Goal: Task Accomplishment & Management: Manage account settings

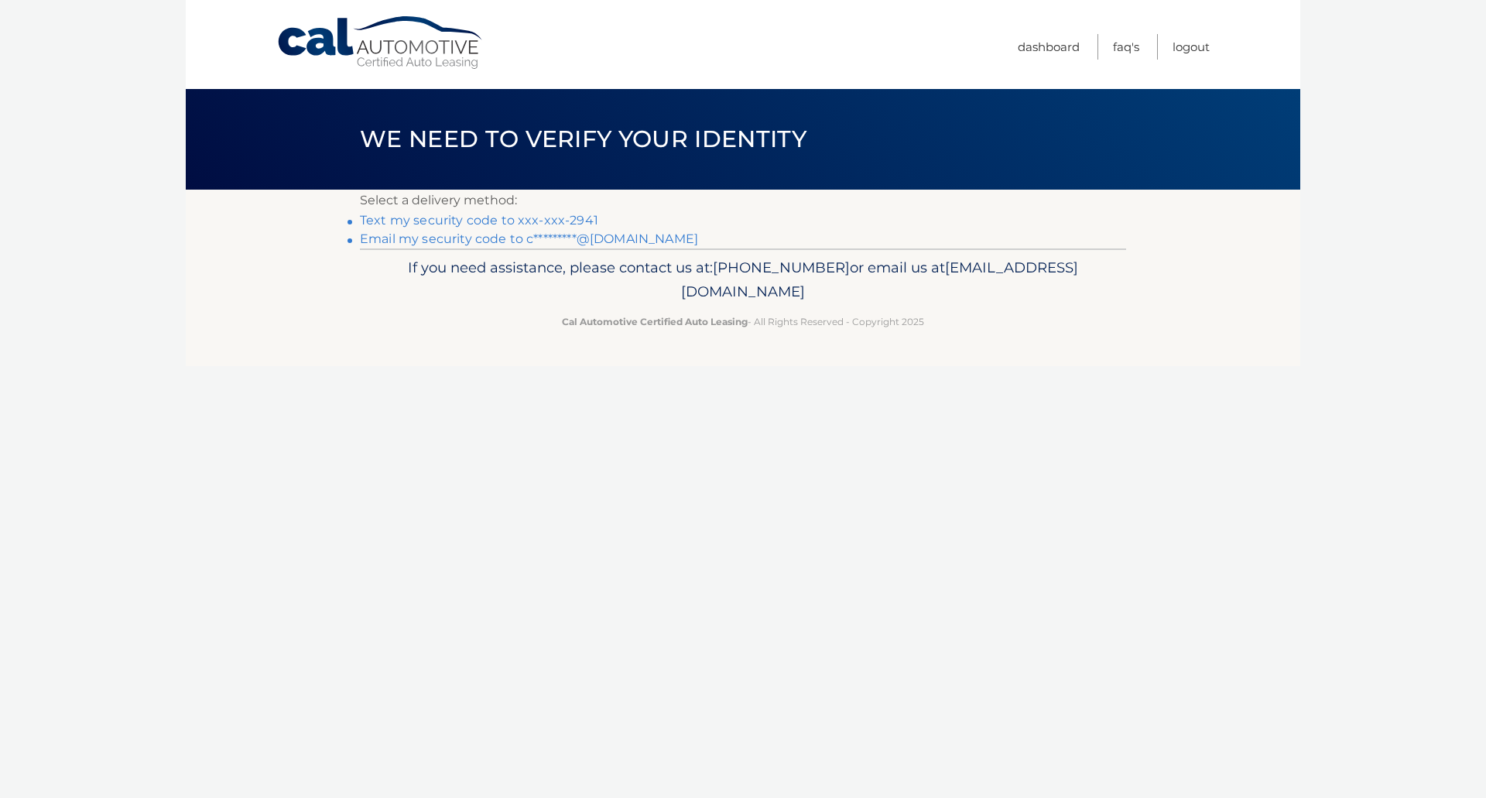
click at [582, 220] on link "Text my security code to xxx-xxx-2941" at bounding box center [479, 220] width 238 height 15
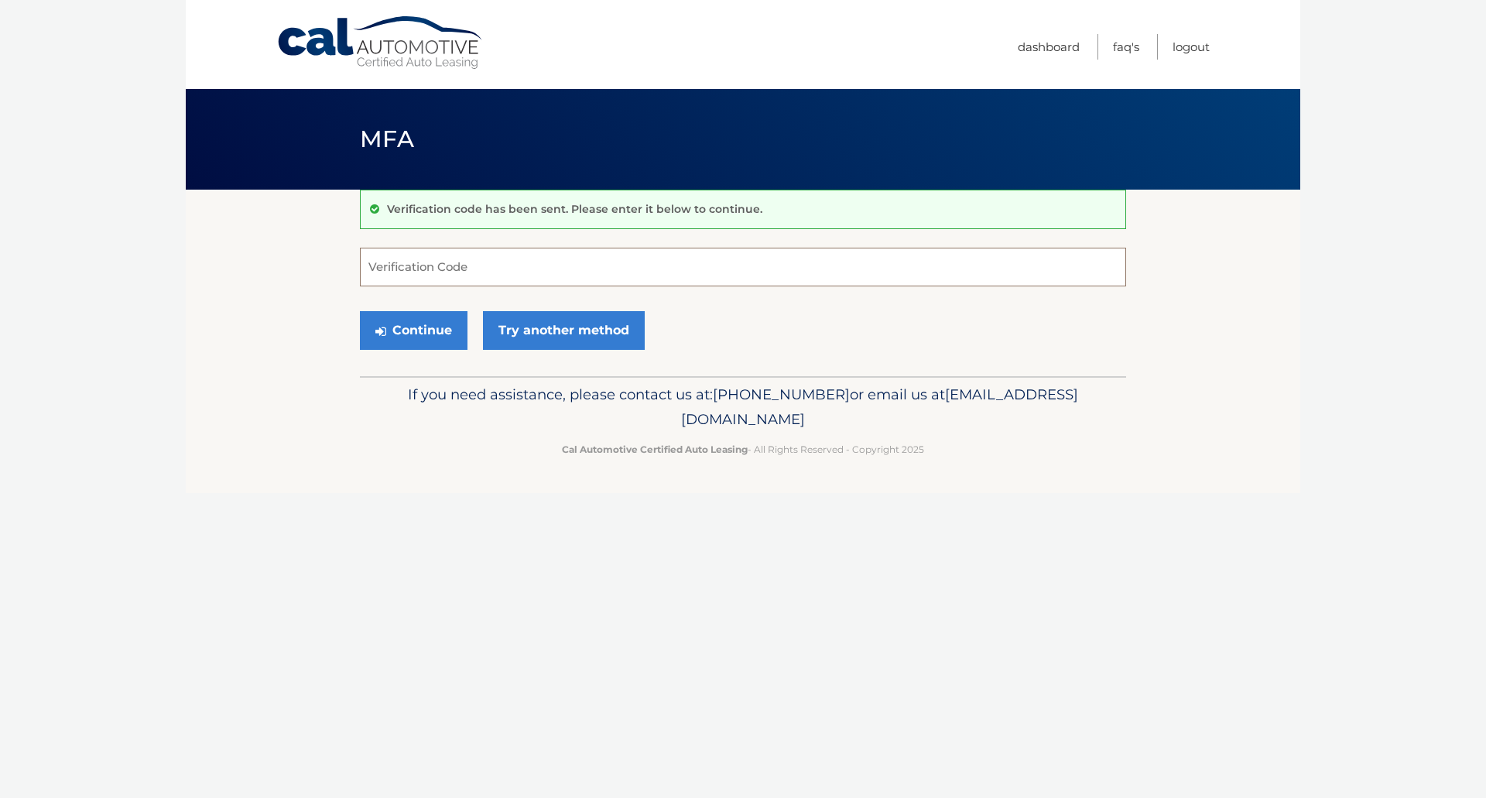
click at [486, 269] on input "Verification Code" at bounding box center [743, 267] width 766 height 39
type input "783715"
click at [360, 311] on button "Continue" at bounding box center [414, 330] width 108 height 39
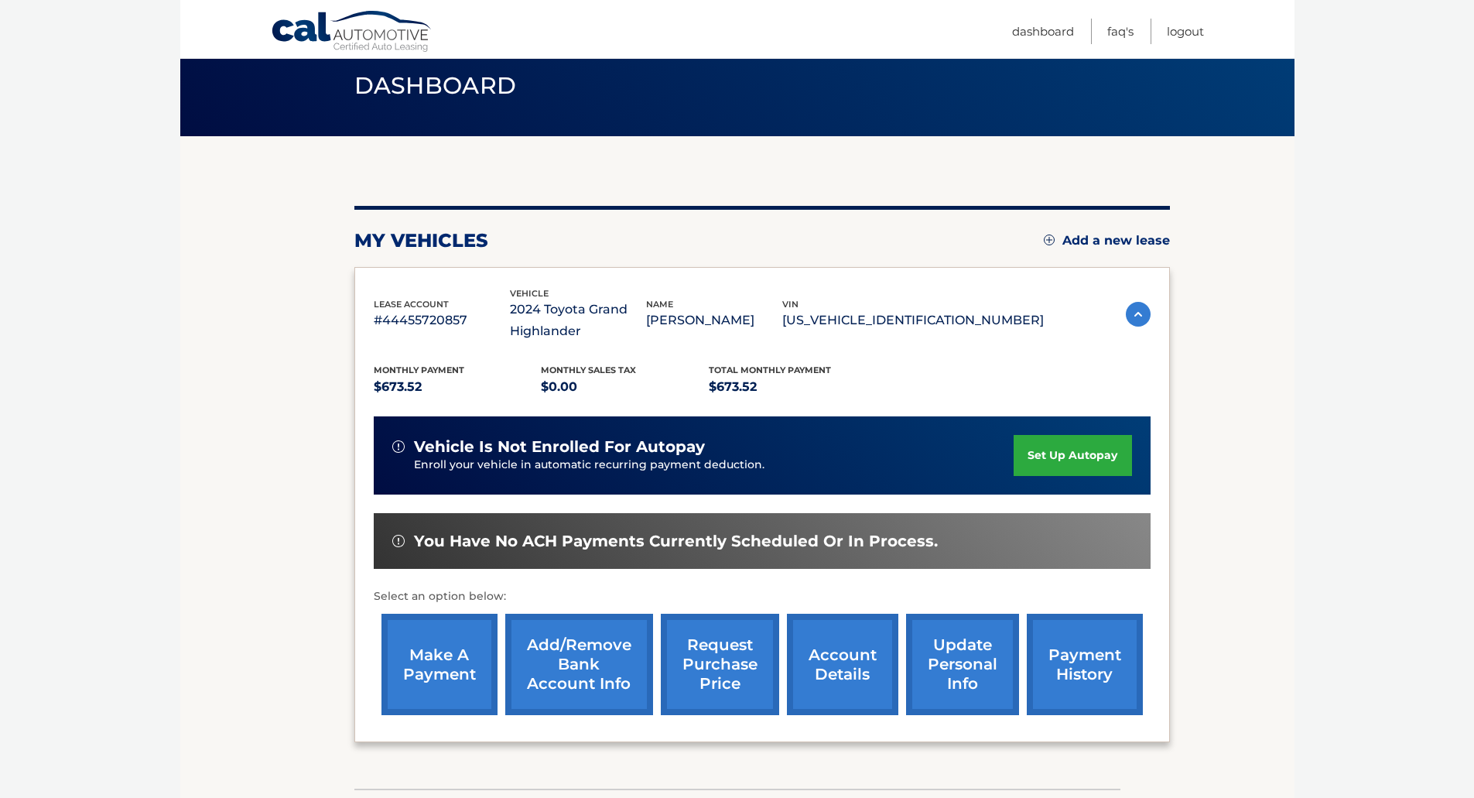
scroll to position [162, 0]
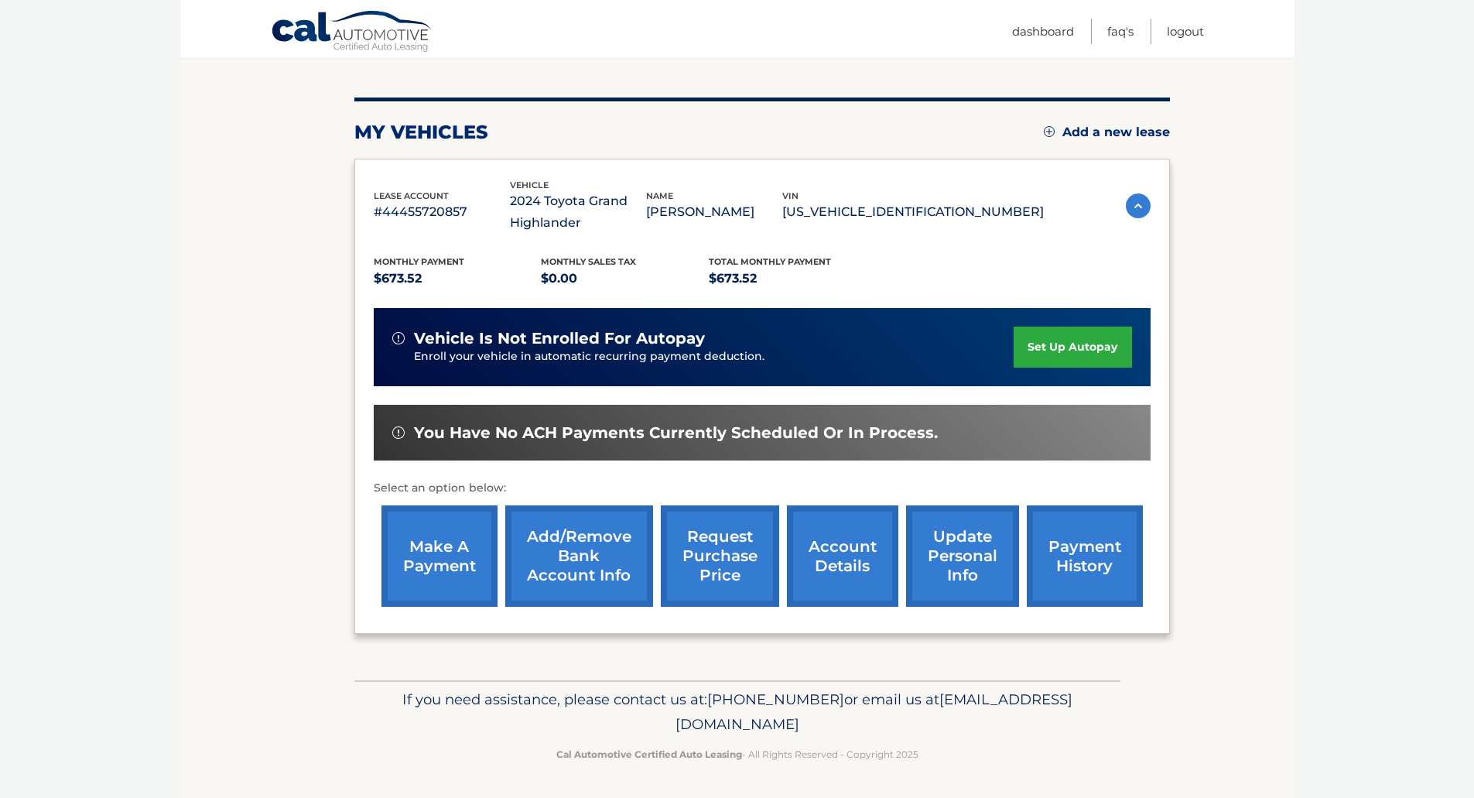
click at [840, 564] on link "account details" at bounding box center [842, 555] width 111 height 101
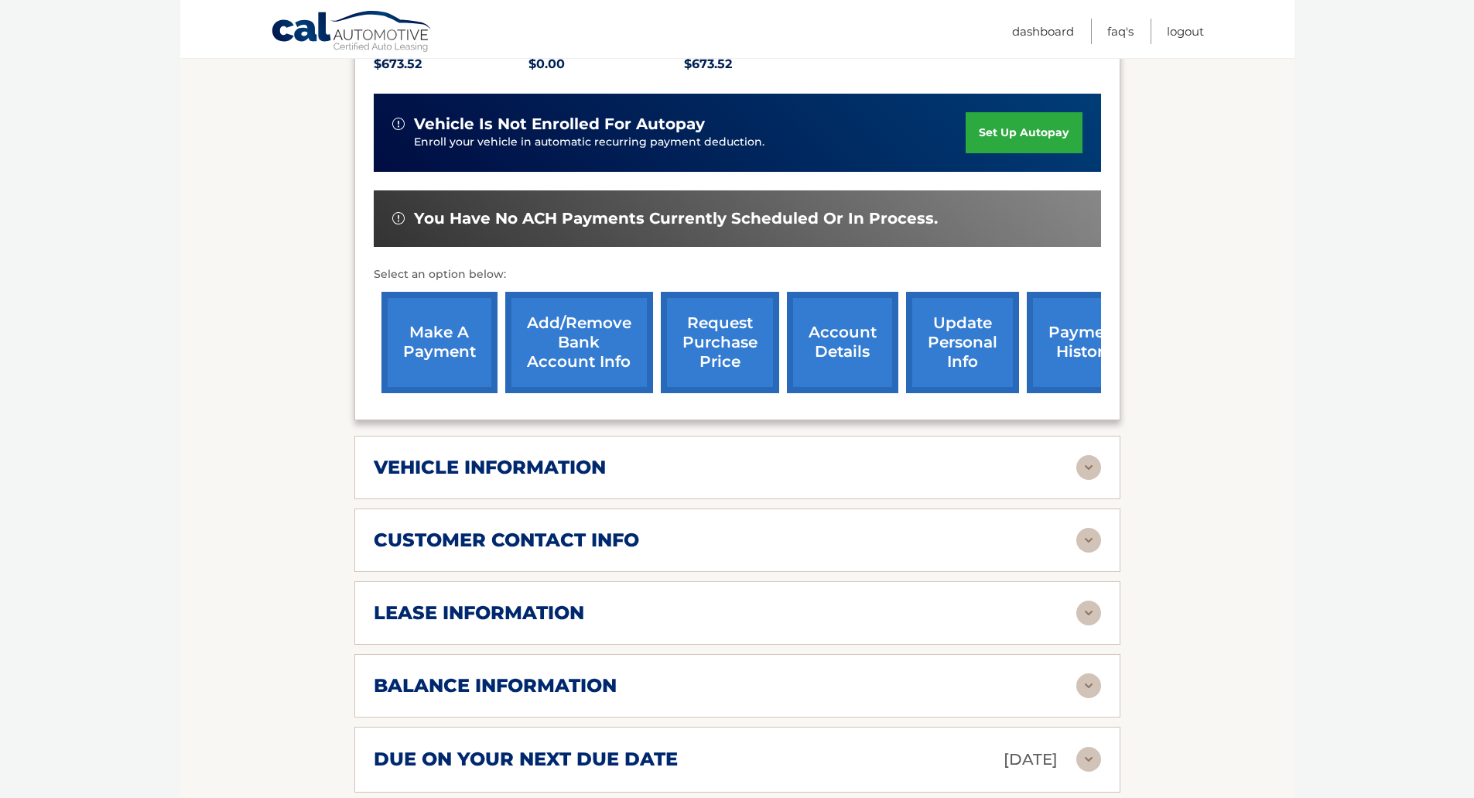
scroll to position [542, 0]
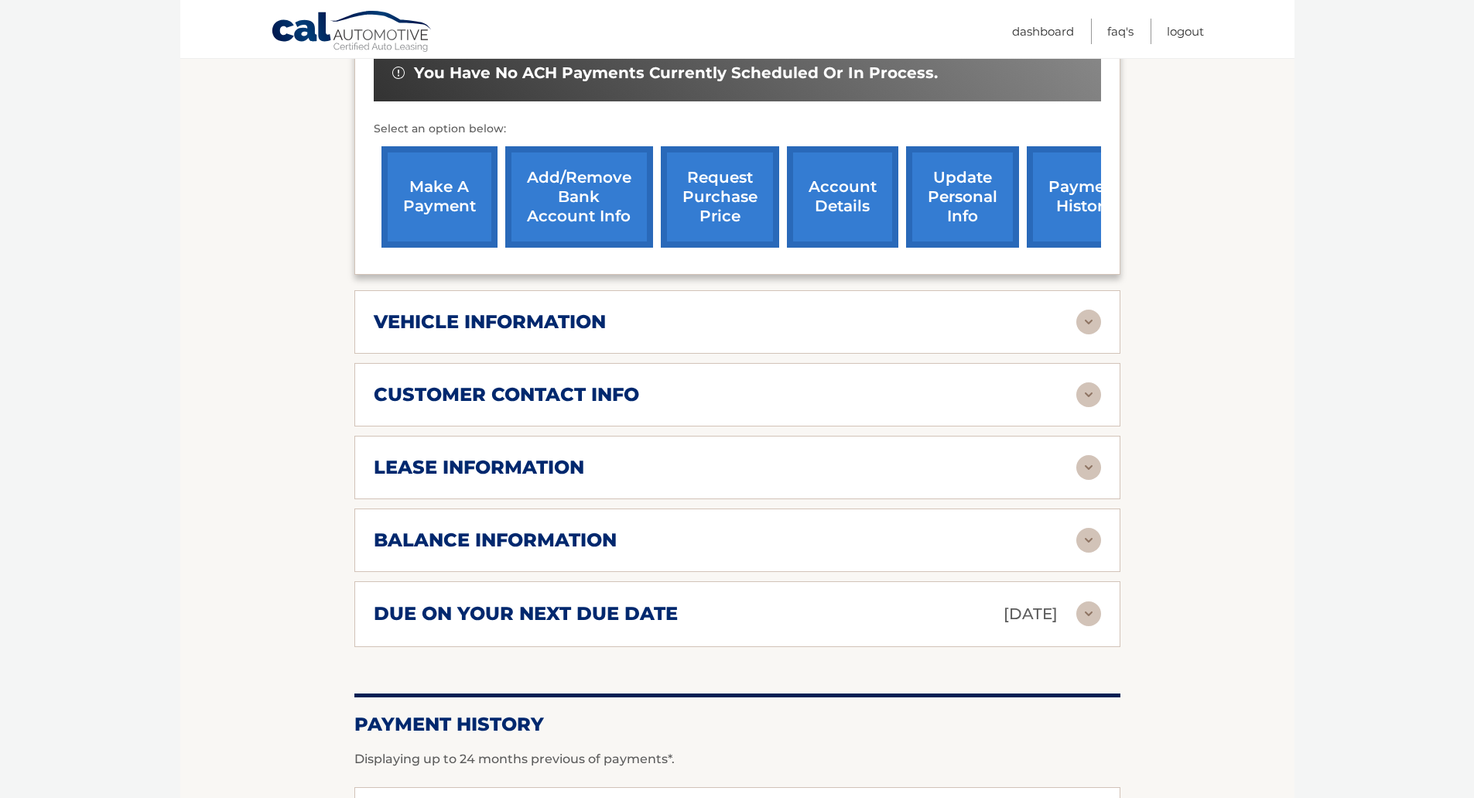
click at [1093, 538] on img at bounding box center [1088, 540] width 25 height 25
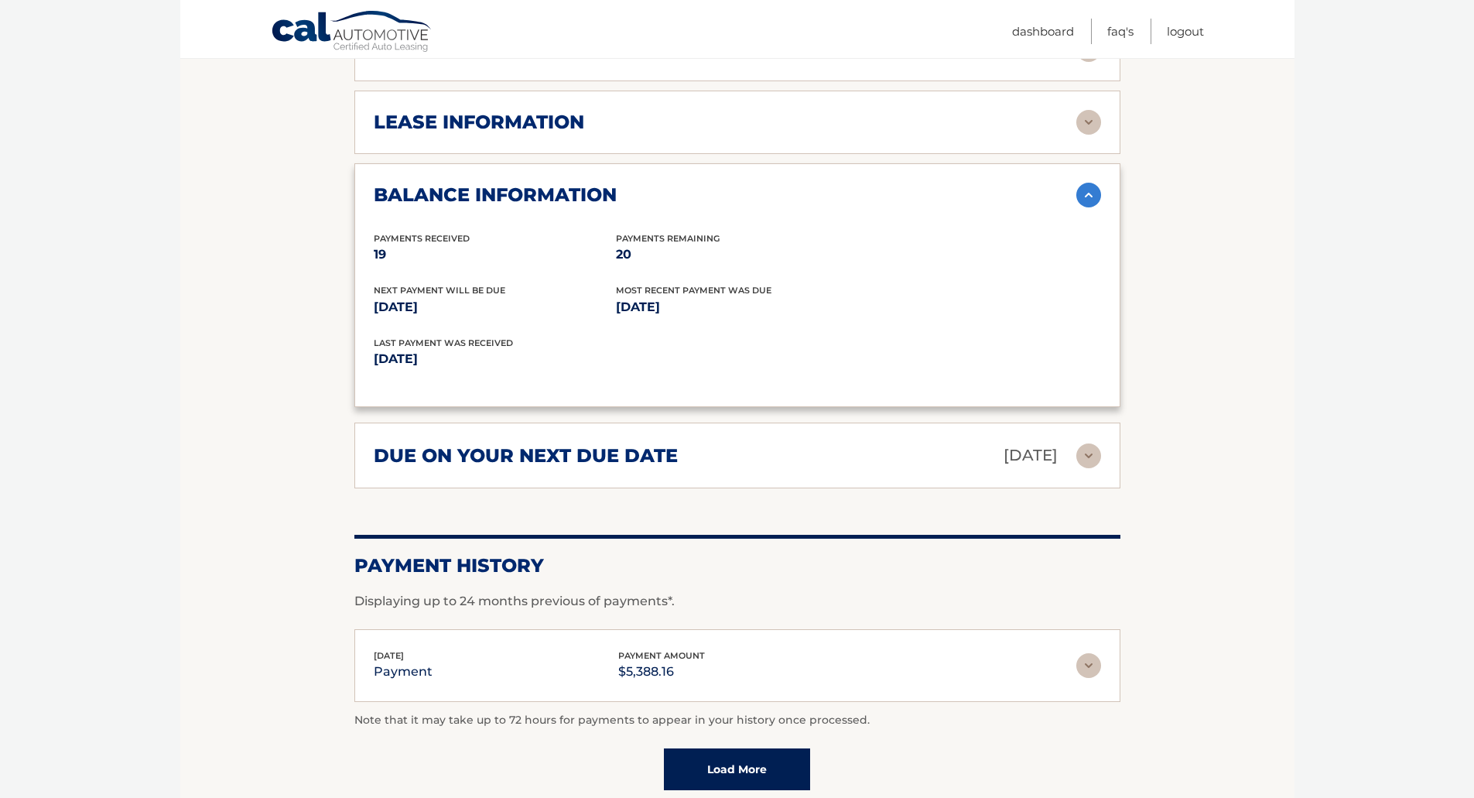
scroll to position [873, 0]
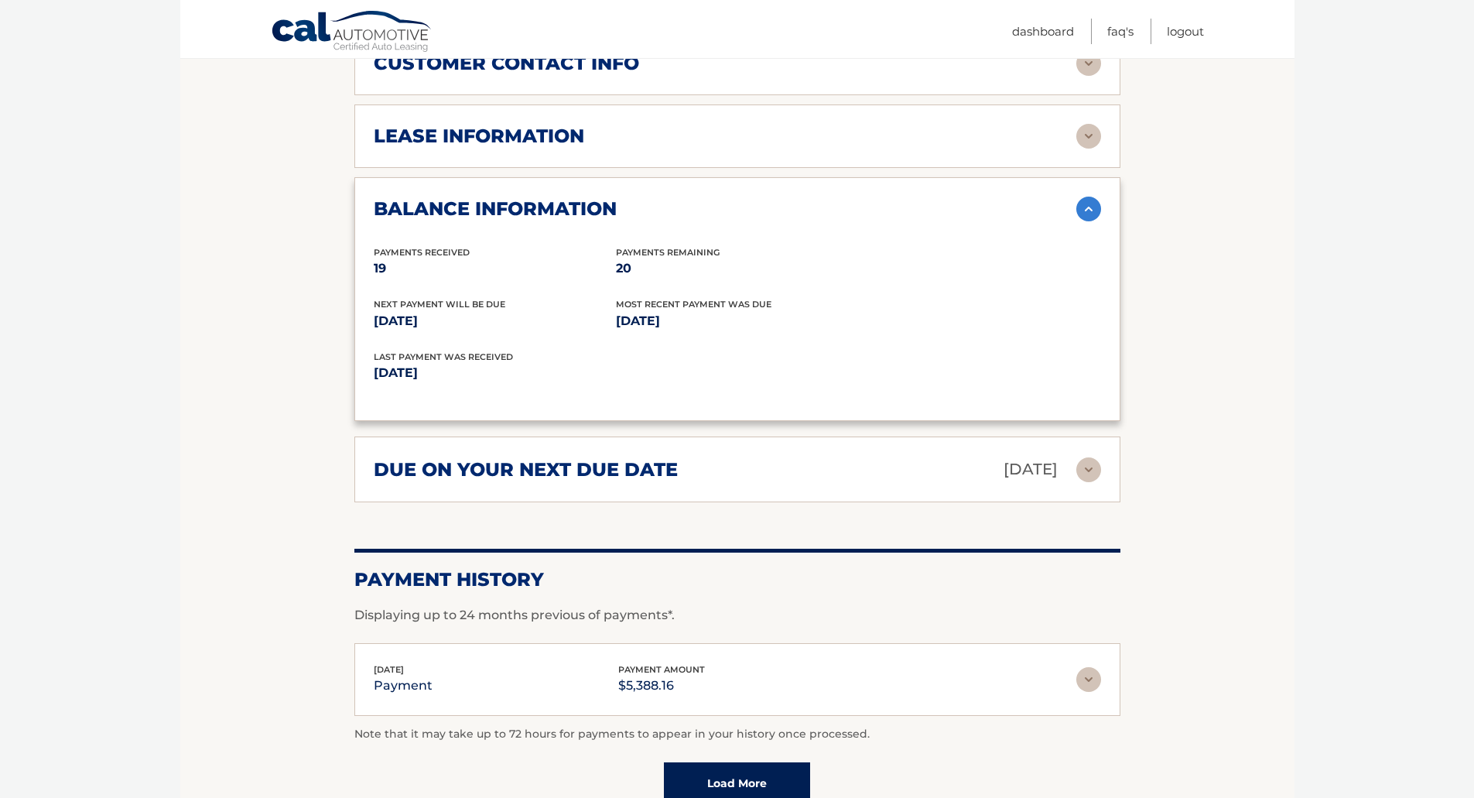
click at [1088, 466] on img at bounding box center [1088, 469] width 25 height 25
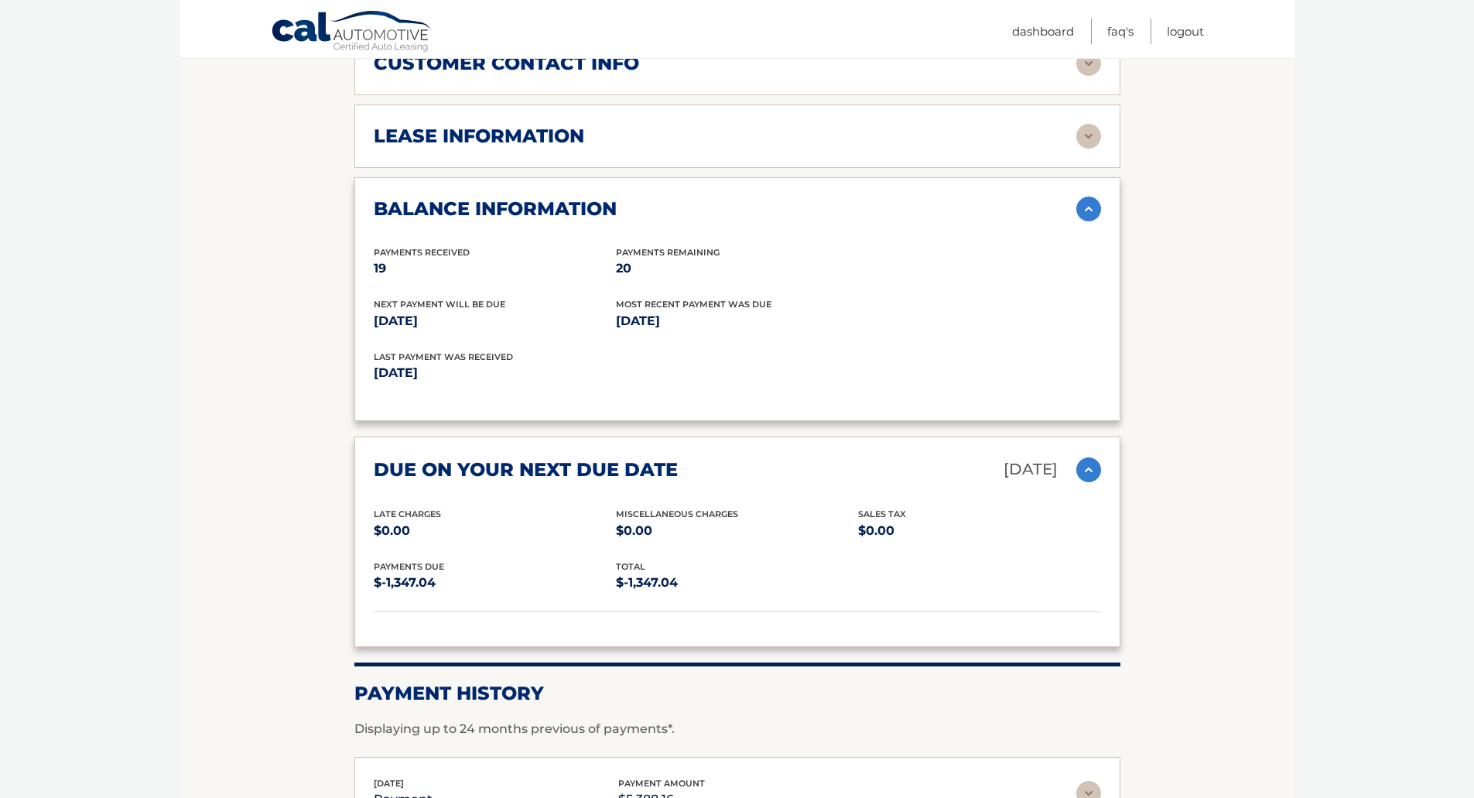
click at [1088, 466] on img at bounding box center [1088, 469] width 25 height 25
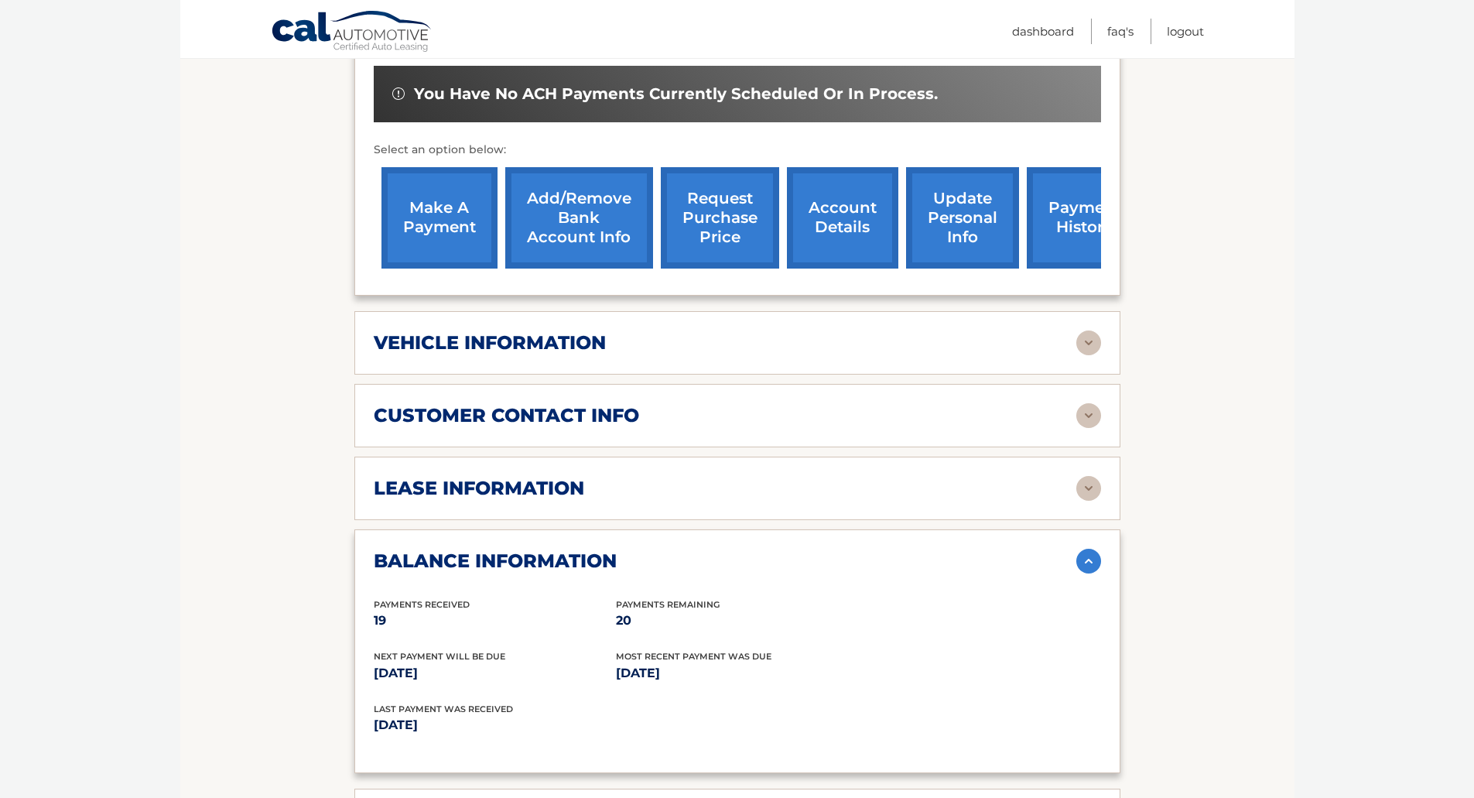
scroll to position [486, 0]
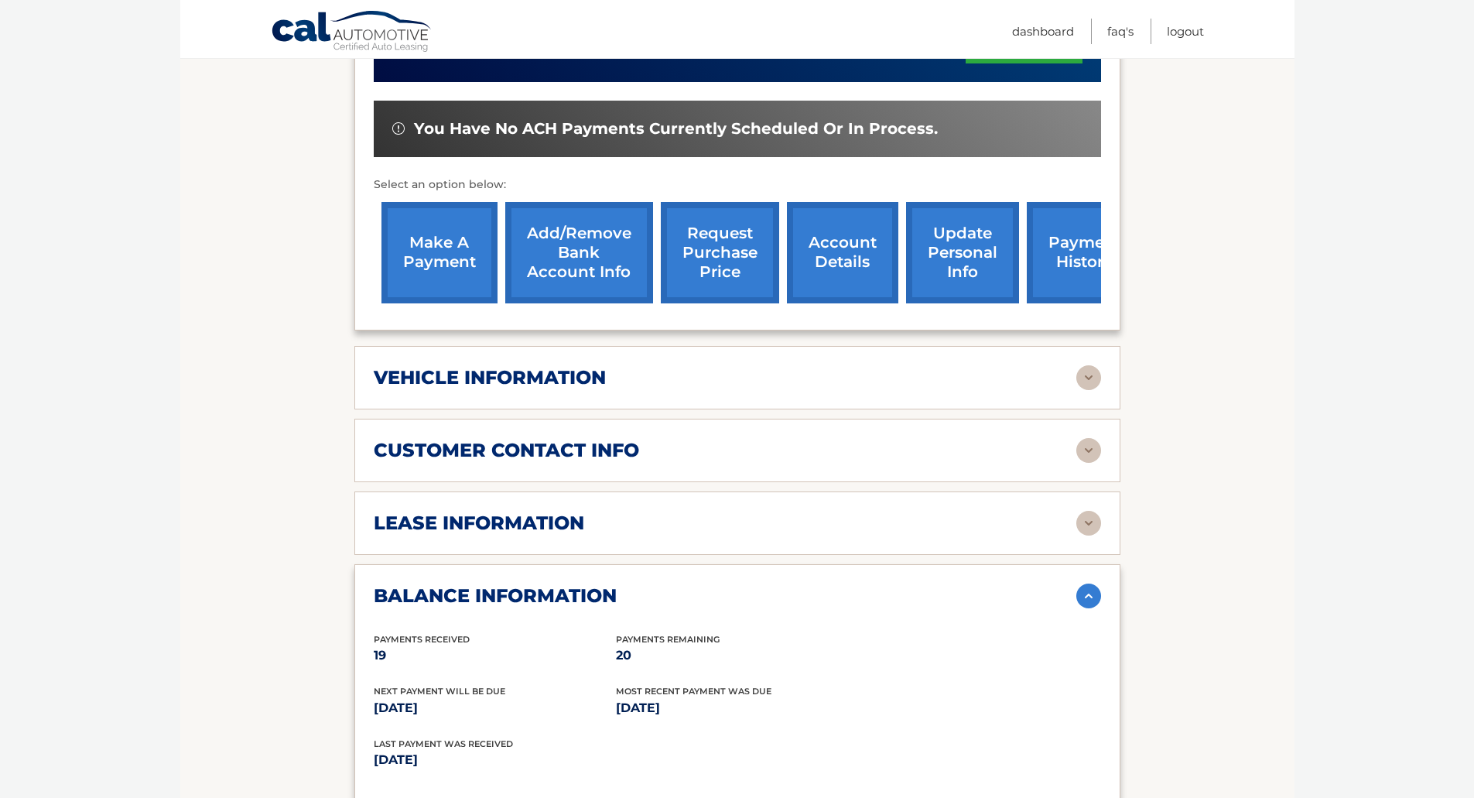
click at [715, 263] on link "request purchase price" at bounding box center [720, 252] width 118 height 101
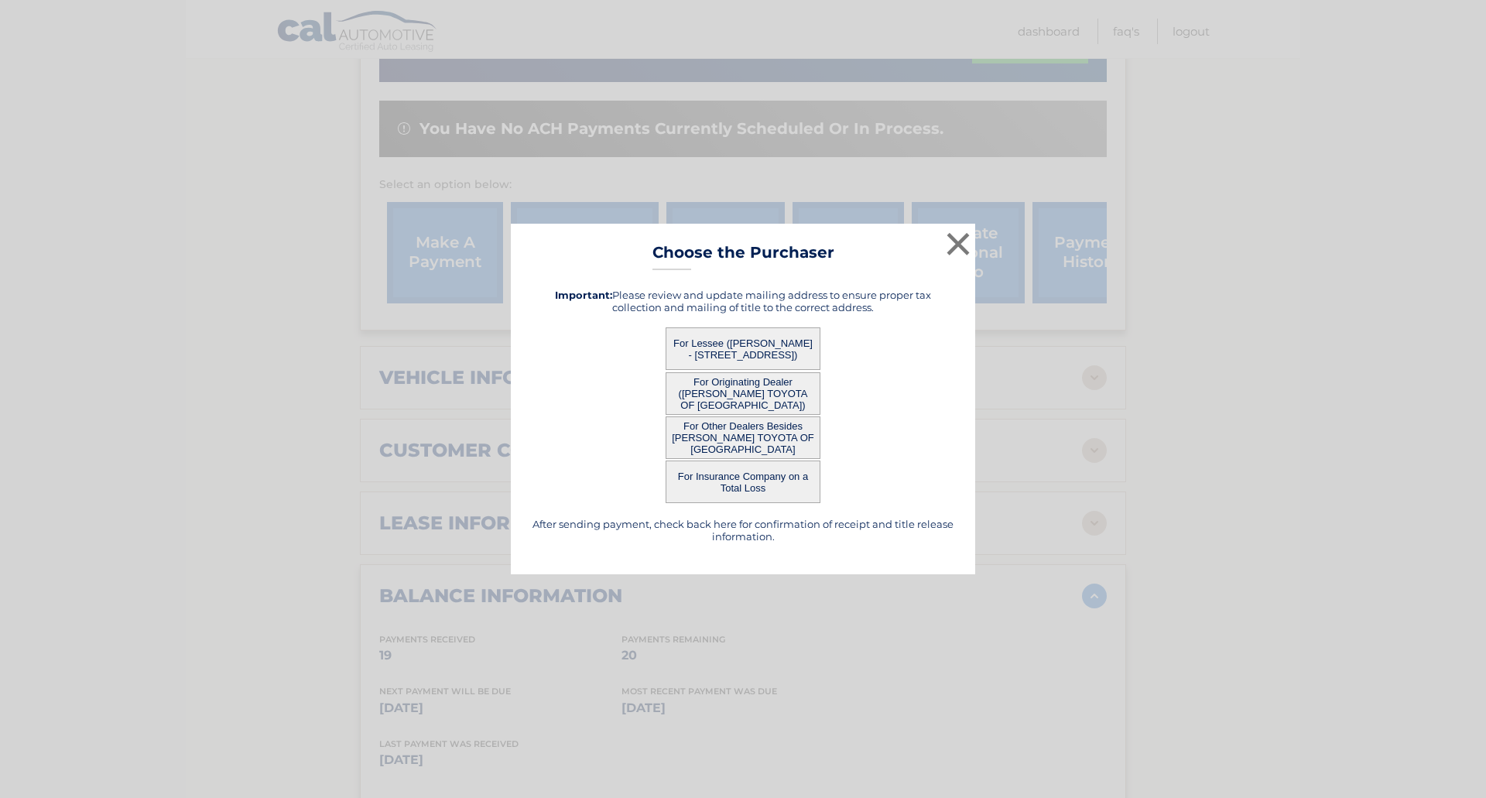
click at [789, 432] on button "For Other Dealers Besides [PERSON_NAME] TOYOTA OF [GEOGRAPHIC_DATA]" at bounding box center [743, 437] width 155 height 43
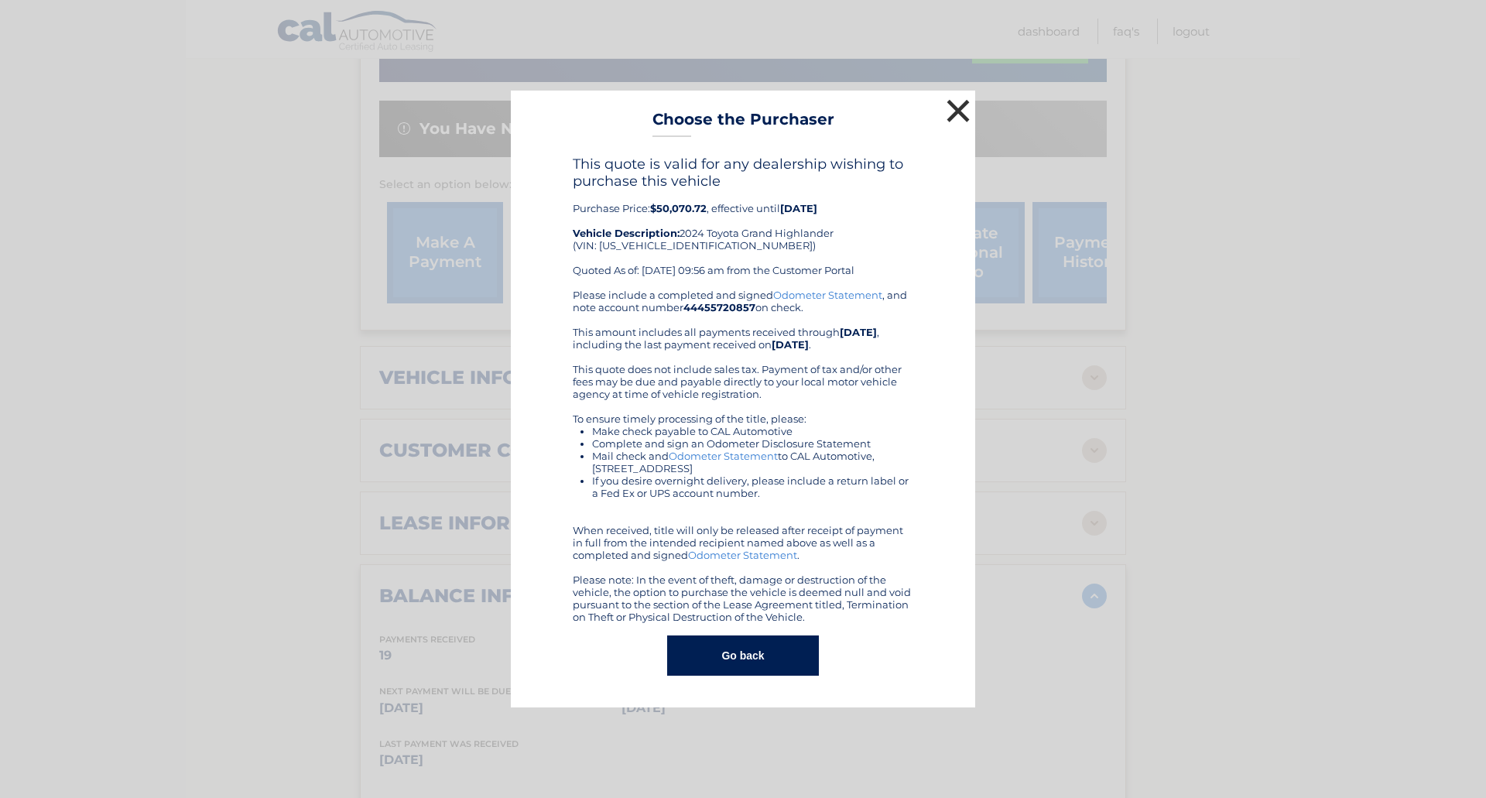
click at [953, 111] on button "×" at bounding box center [958, 110] width 31 height 31
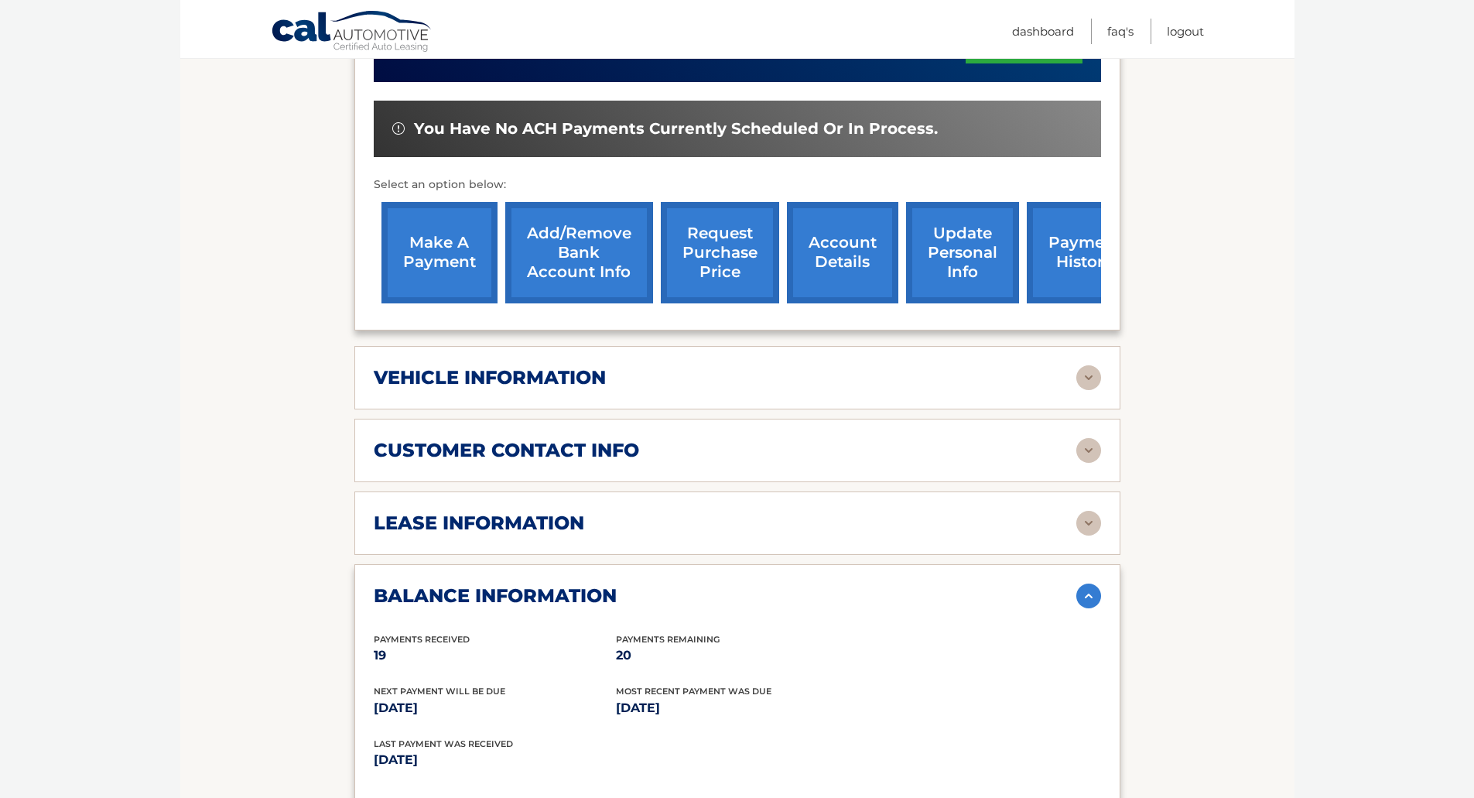
click at [715, 253] on link "request purchase price" at bounding box center [720, 252] width 118 height 101
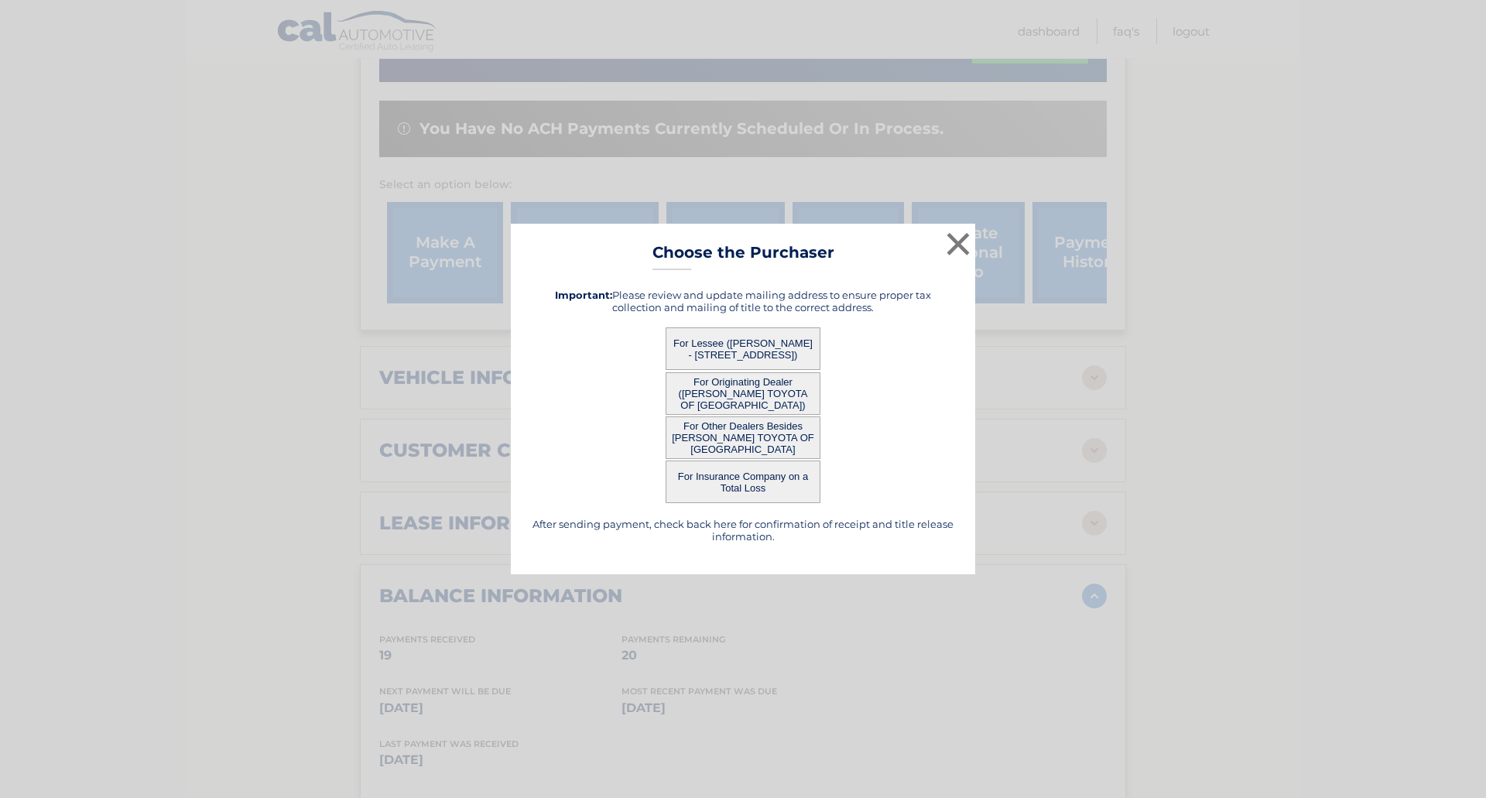
click at [726, 359] on button "For Lessee ([PERSON_NAME] - [STREET_ADDRESS])" at bounding box center [743, 348] width 155 height 43
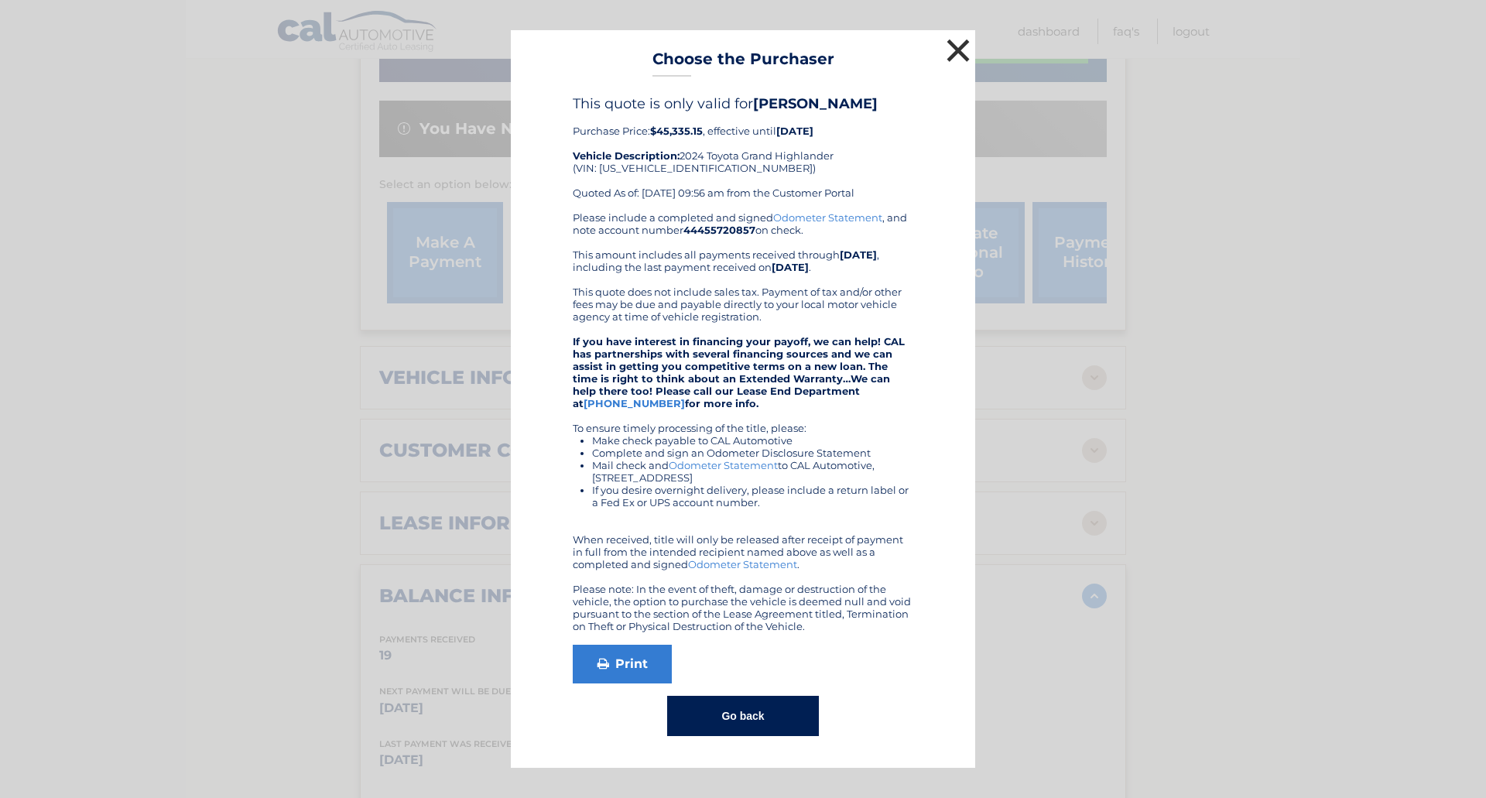
click at [957, 46] on button "×" at bounding box center [958, 50] width 31 height 31
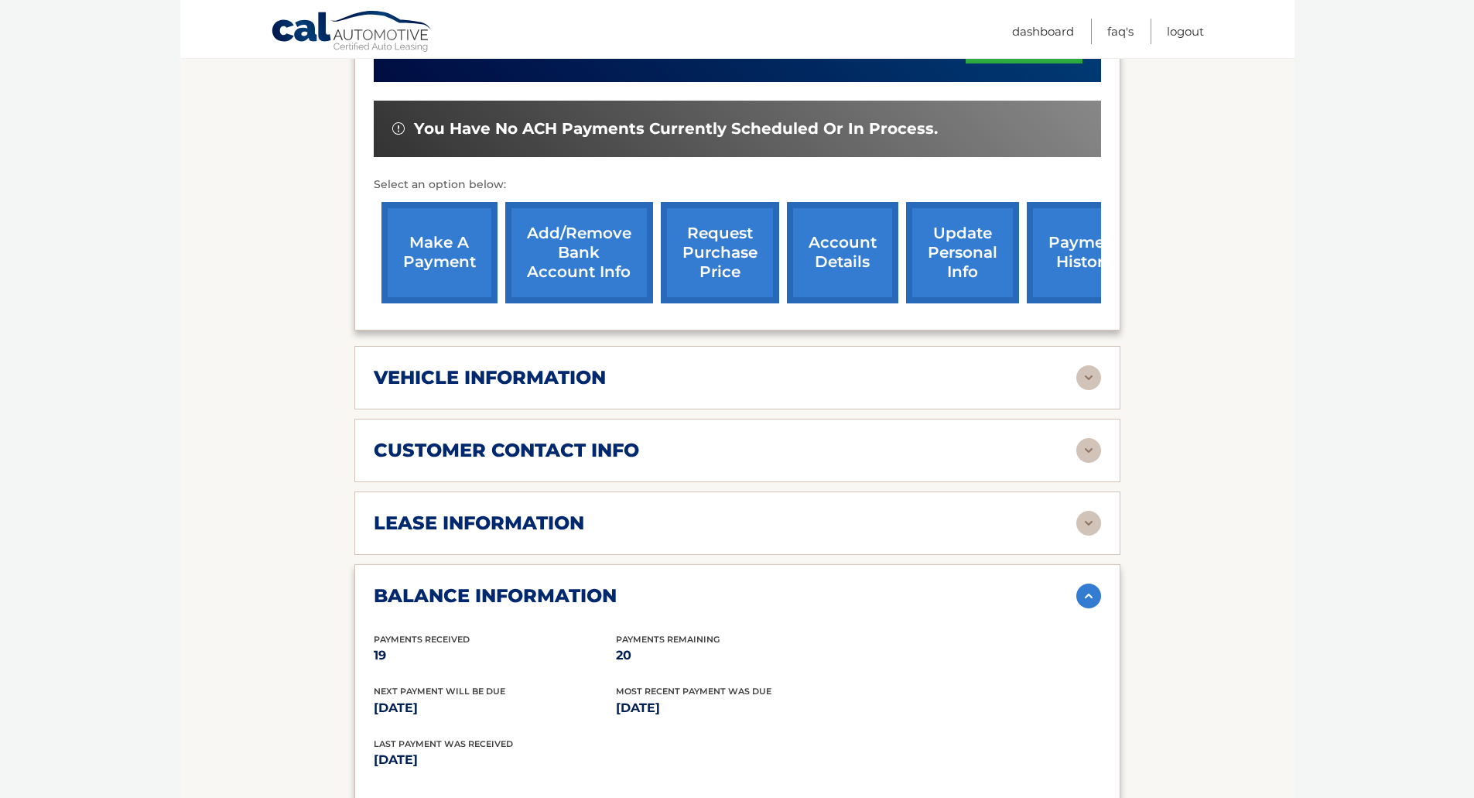
click at [717, 267] on link "request purchase price" at bounding box center [720, 252] width 118 height 101
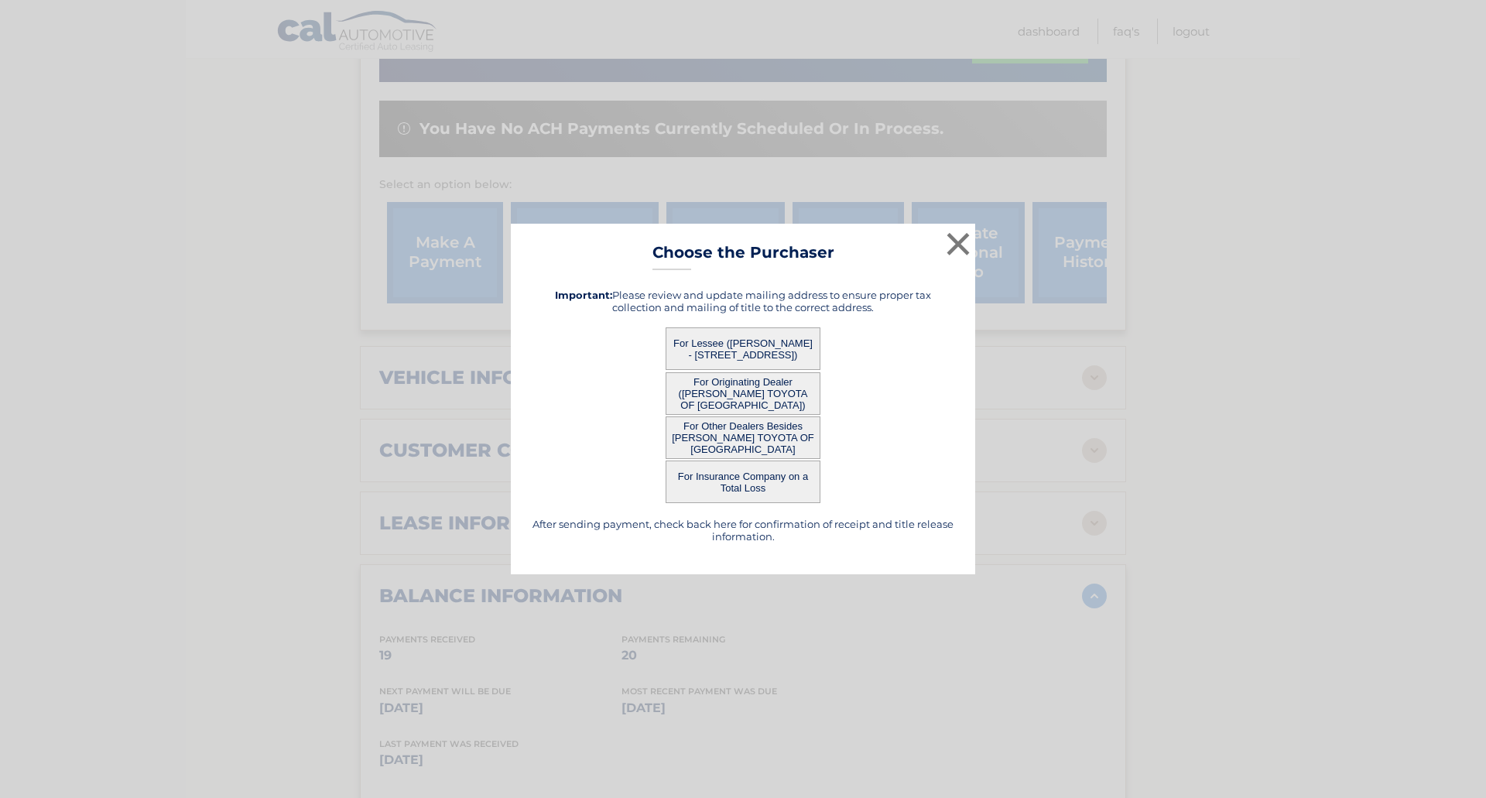
click at [744, 394] on button "For Originating Dealer ([PERSON_NAME] TOYOTA OF [GEOGRAPHIC_DATA])" at bounding box center [743, 393] width 155 height 43
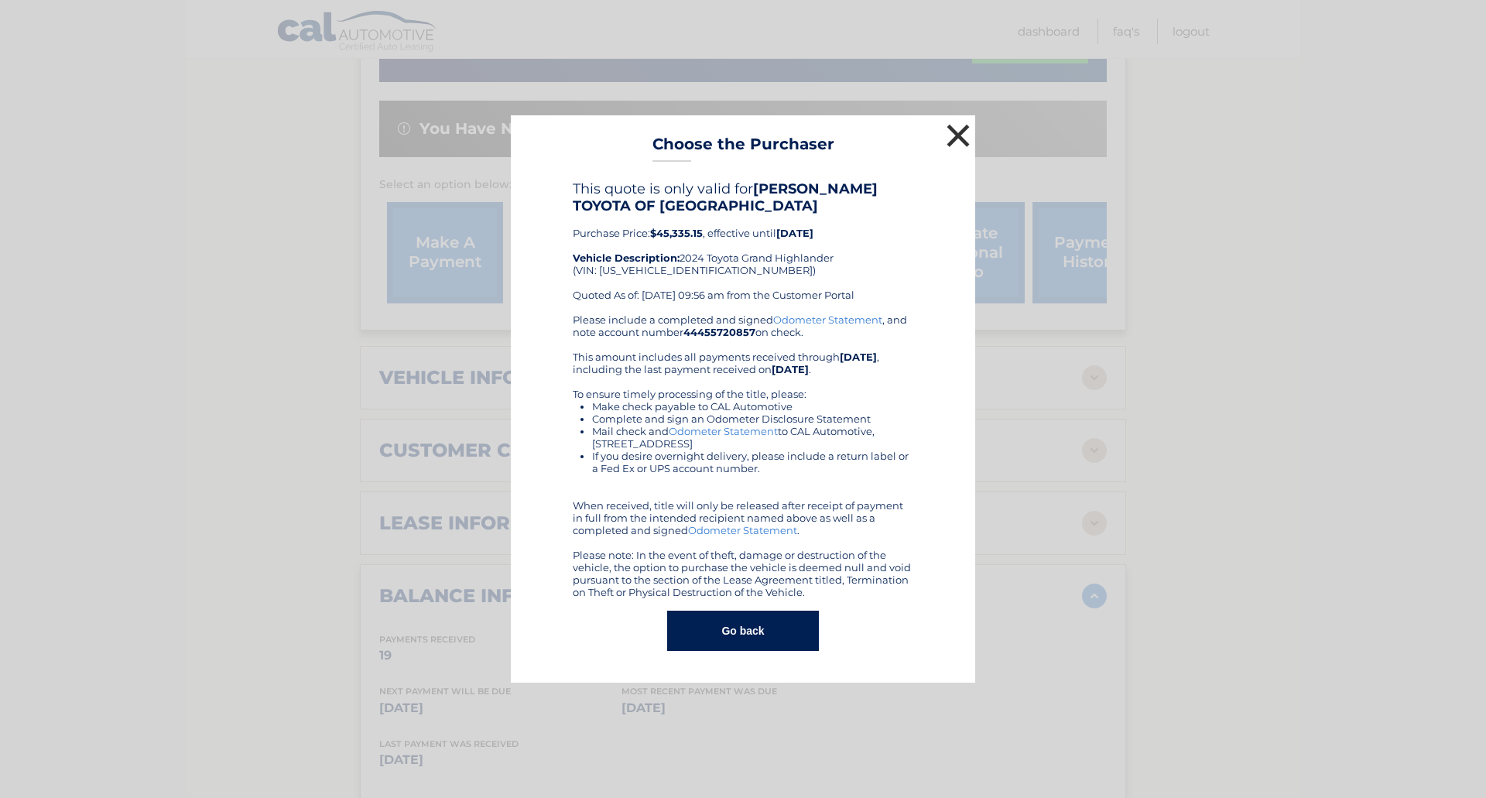
click at [959, 137] on button "×" at bounding box center [958, 135] width 31 height 31
